Goal: Task Accomplishment & Management: Use online tool/utility

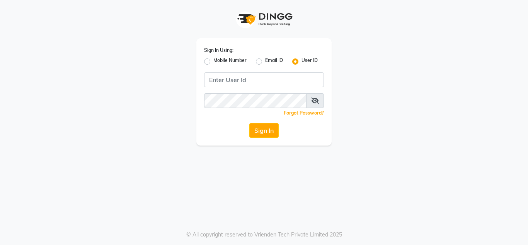
click at [213, 63] on label "Mobile Number" at bounding box center [229, 61] width 33 height 9
click at [213, 62] on input "Mobile Number" at bounding box center [215, 59] width 5 height 5
radio input "true"
radio input "false"
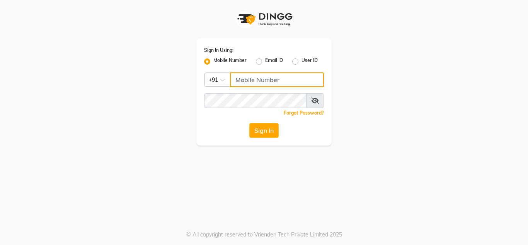
click at [267, 77] on input "Username" at bounding box center [277, 79] width 94 height 15
type input "8108811141"
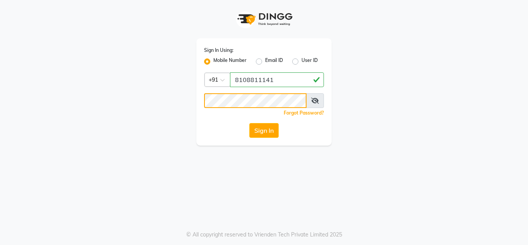
click at [249, 123] on button "Sign In" at bounding box center [263, 130] width 29 height 15
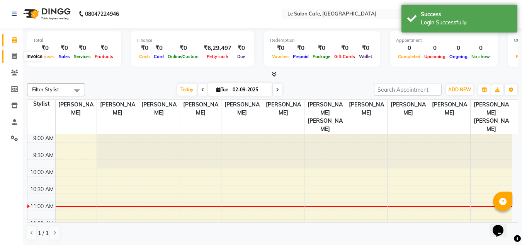
click at [12, 56] on icon at bounding box center [14, 56] width 4 height 6
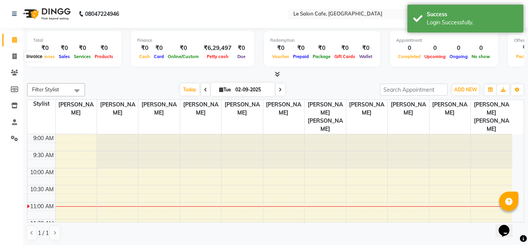
select select "594"
select select "service"
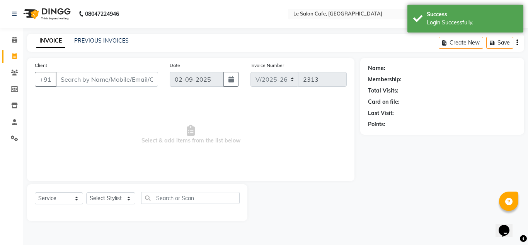
click at [88, 77] on input "Client" at bounding box center [107, 79] width 102 height 15
type input "j"
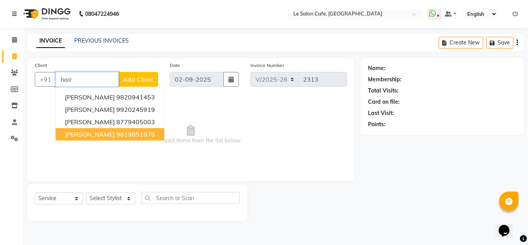
drag, startPoint x: 78, startPoint y: 79, endPoint x: 27, endPoint y: 83, distance: 51.5
click at [27, 83] on div "Client +91 hair [PERSON_NAME] 9820941453 [PERSON_NAME] 9920245919 [PERSON_NAME]…" at bounding box center [190, 119] width 327 height 123
paste input "[PERSON_NAME]"
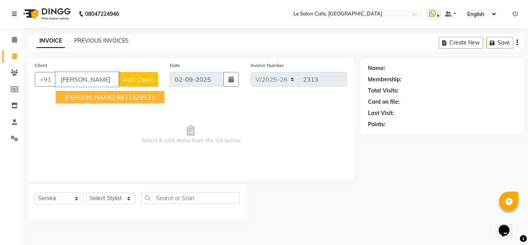
click at [164, 100] on button "[PERSON_NAME] 9833329531" at bounding box center [110, 97] width 109 height 12
type input "9833329531"
